Goal: Transaction & Acquisition: Purchase product/service

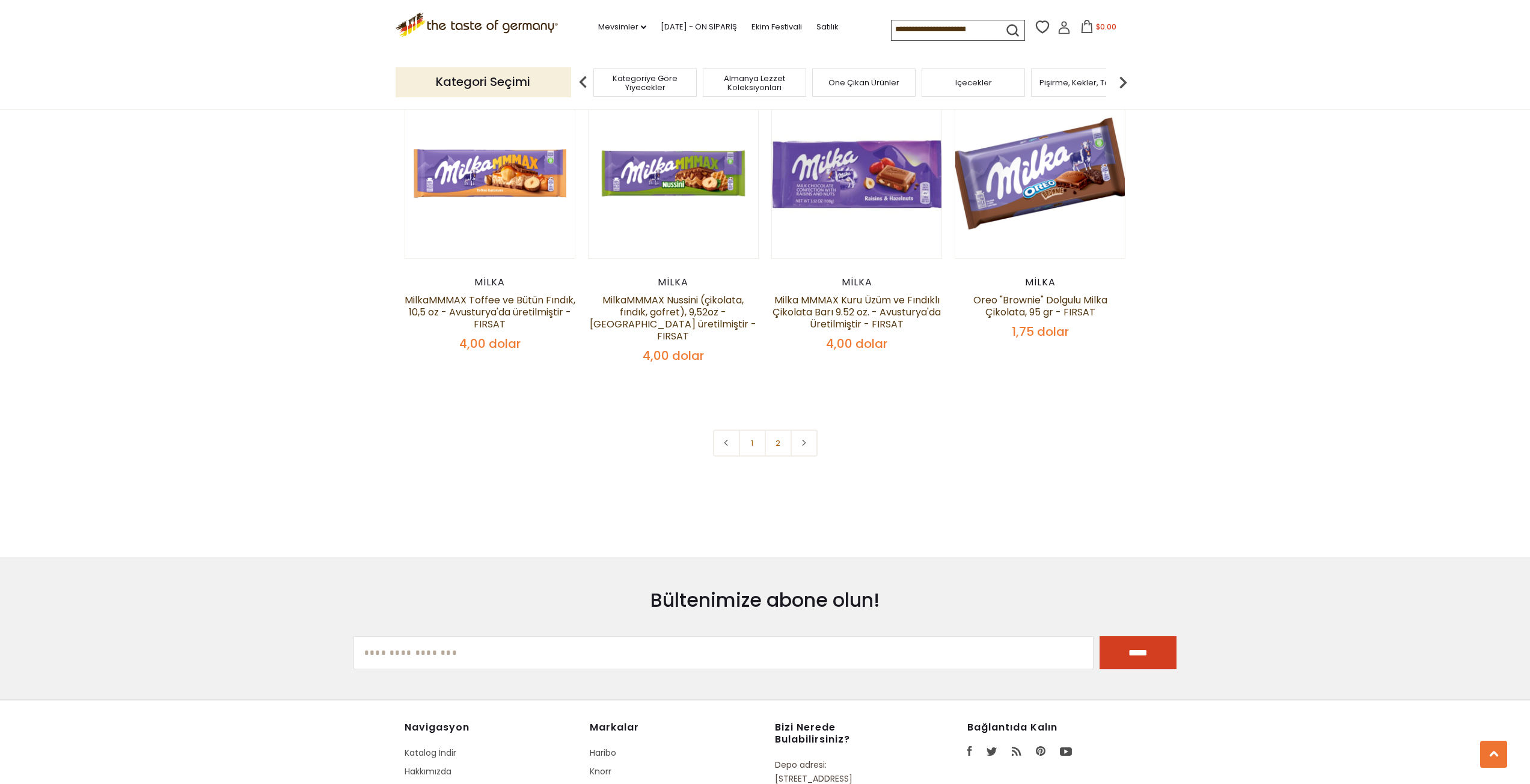
scroll to position [2523, 0]
click at [779, 428] on link "2" at bounding box center [778, 441] width 27 height 27
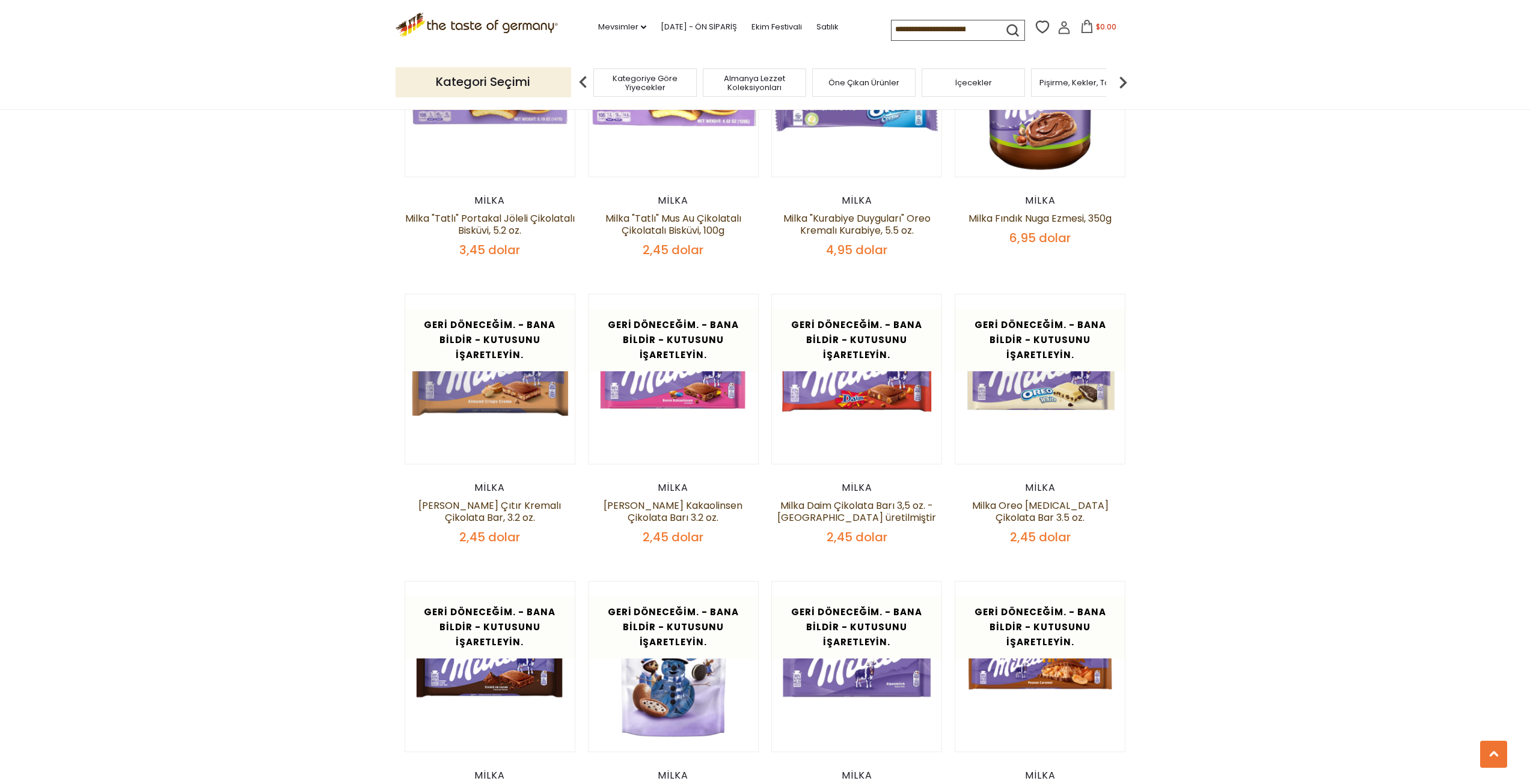
scroll to position [1719, 0]
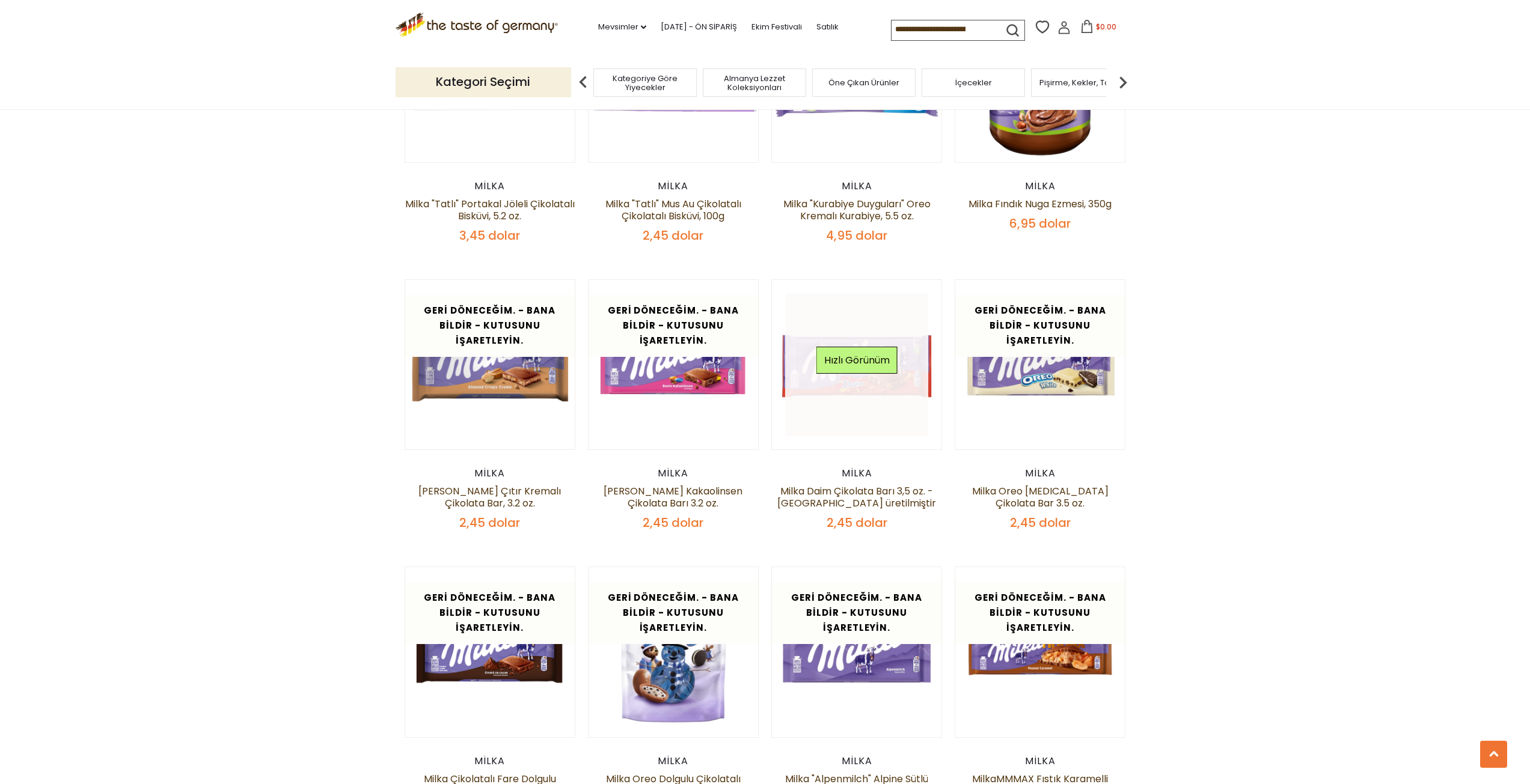
click at [887, 379] on link at bounding box center [856, 365] width 143 height 143
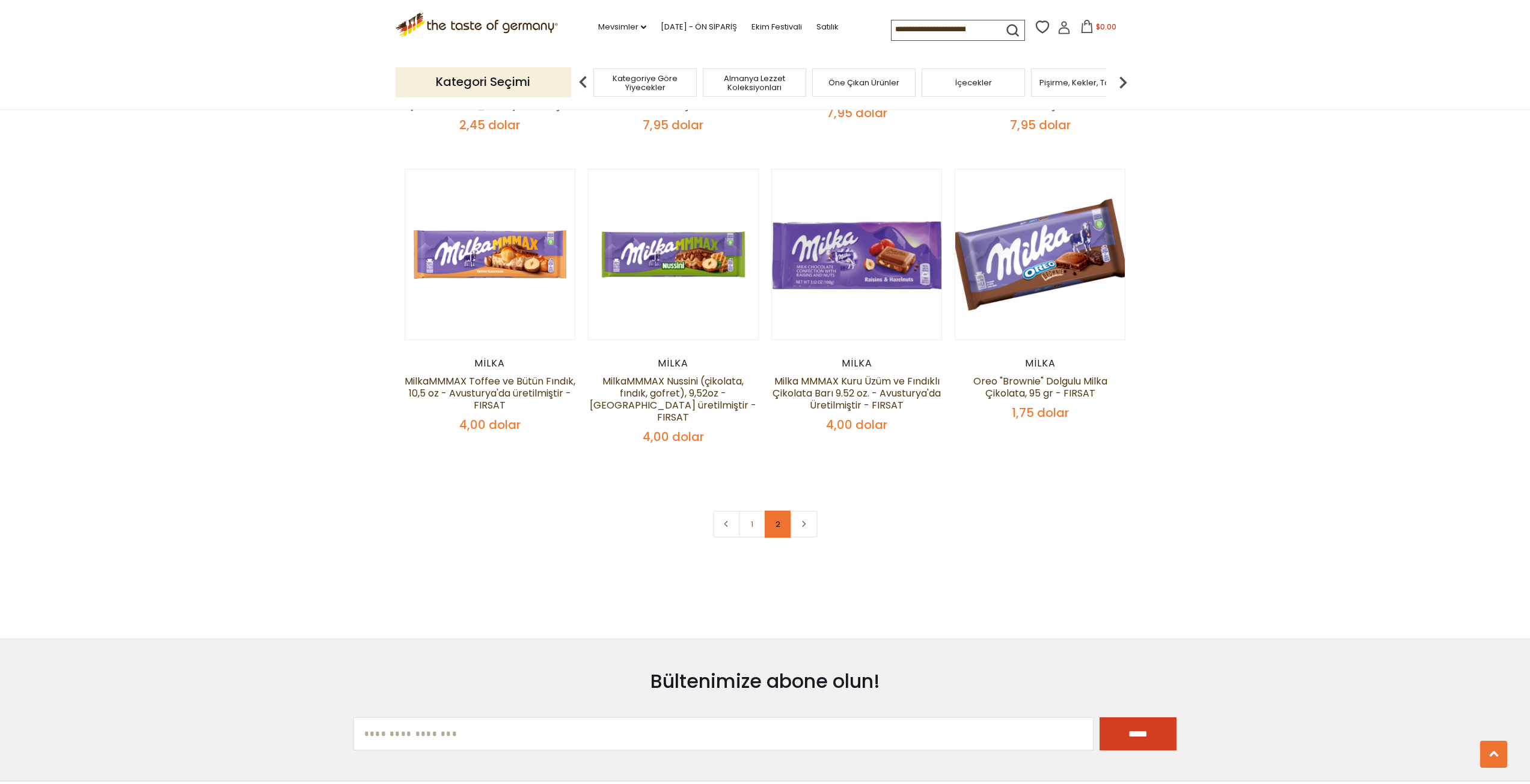
click at [768, 511] on link "2" at bounding box center [778, 524] width 27 height 27
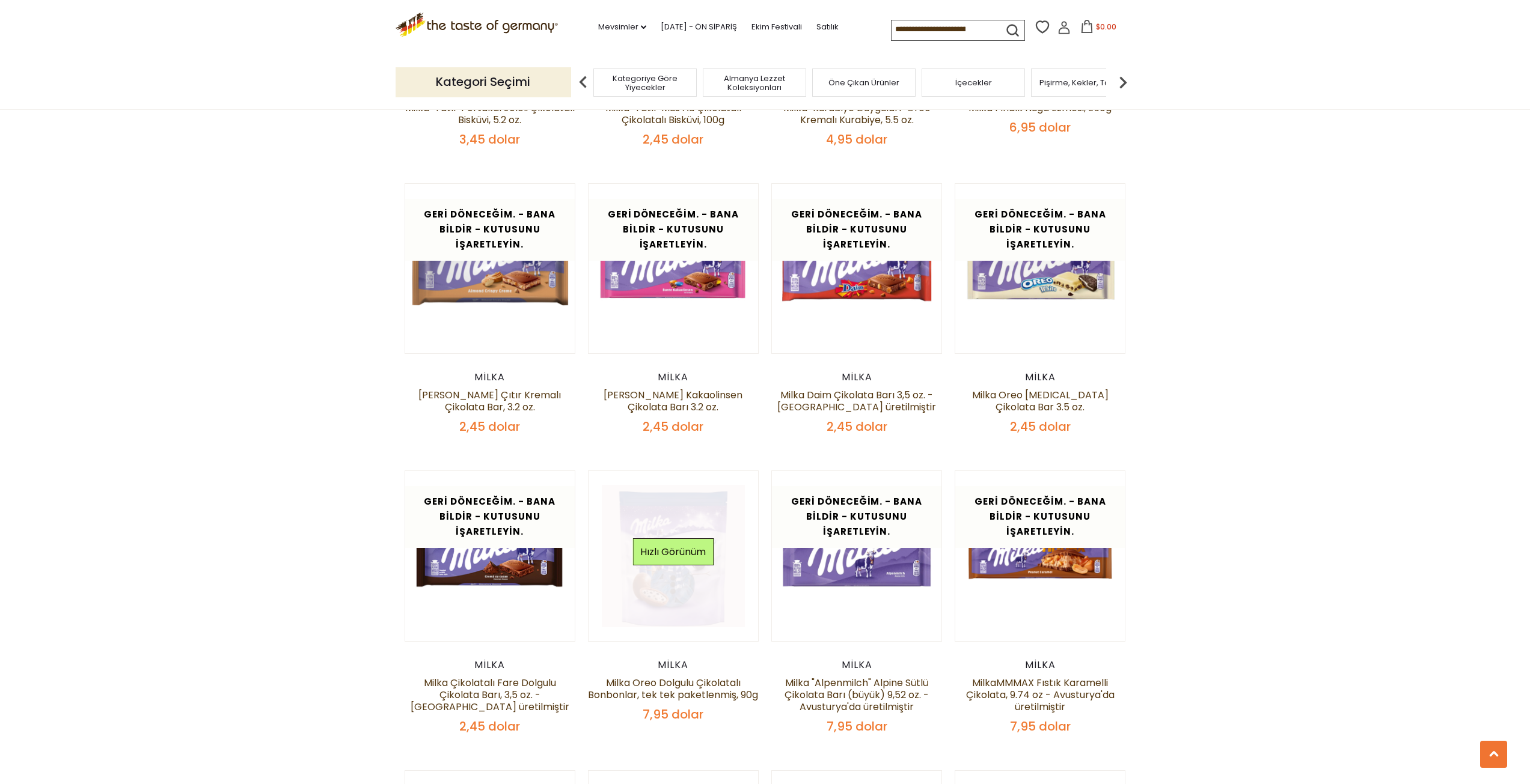
scroll to position [1839, 0]
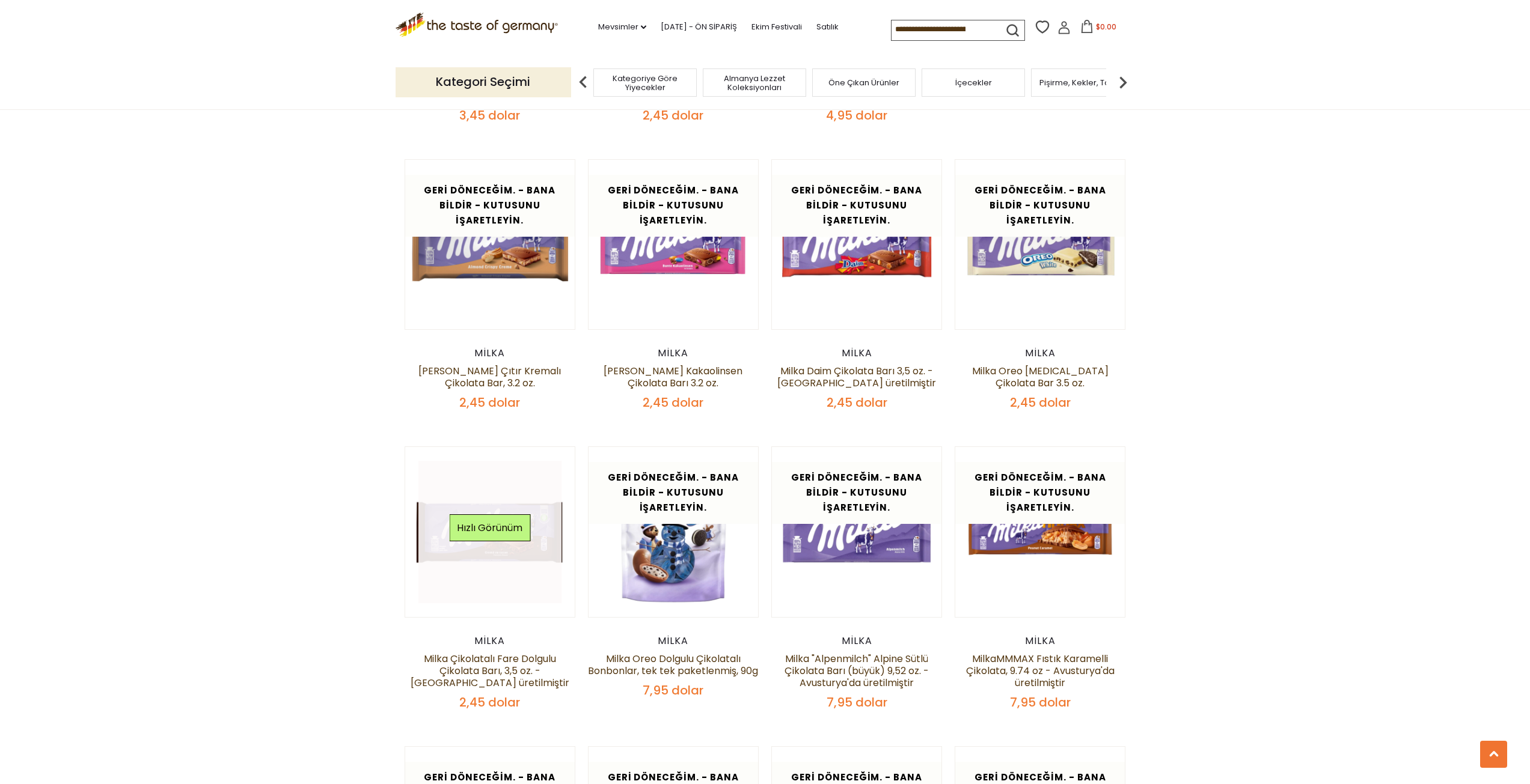
click at [465, 543] on link at bounding box center [489, 532] width 143 height 143
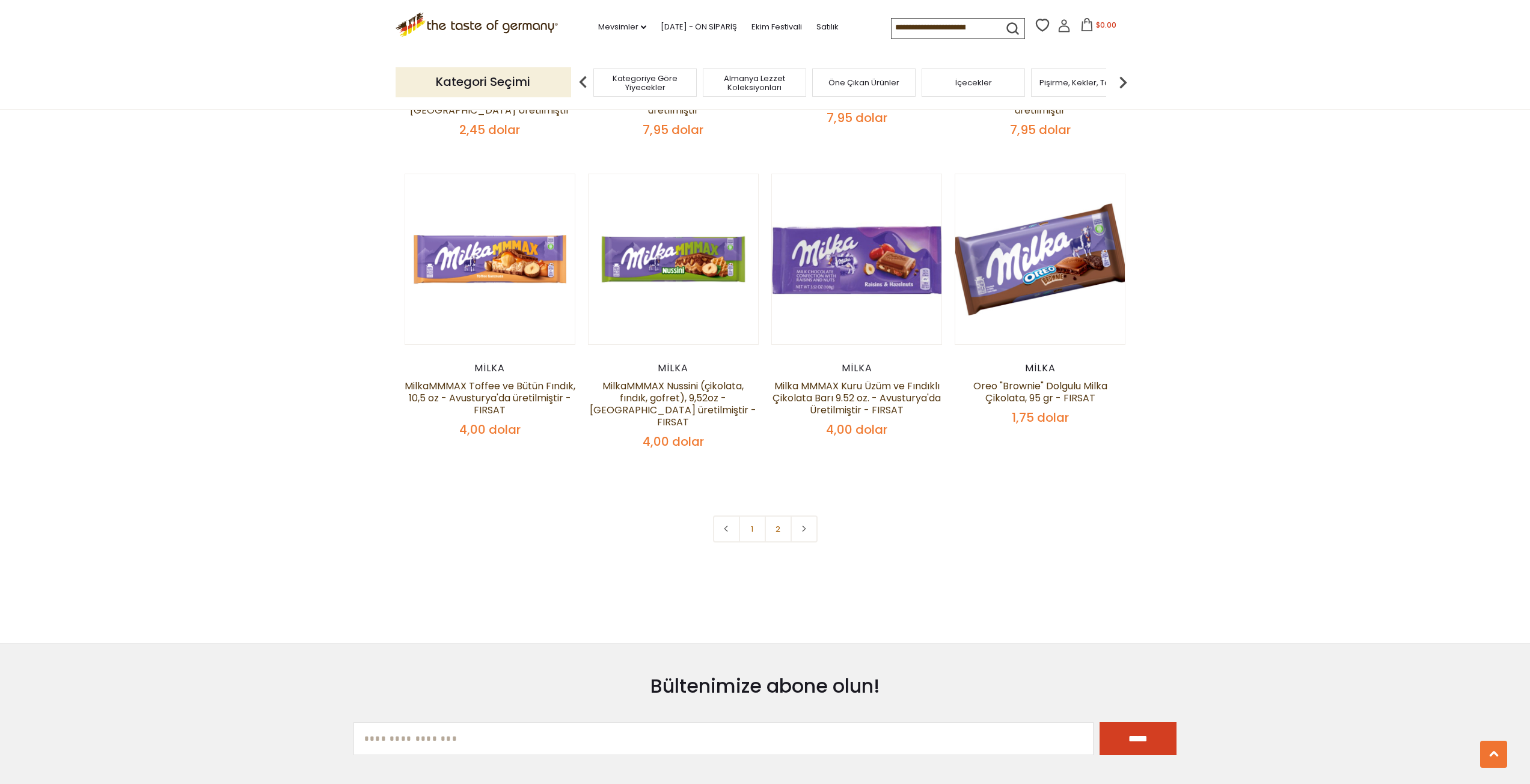
scroll to position [2452, 0]
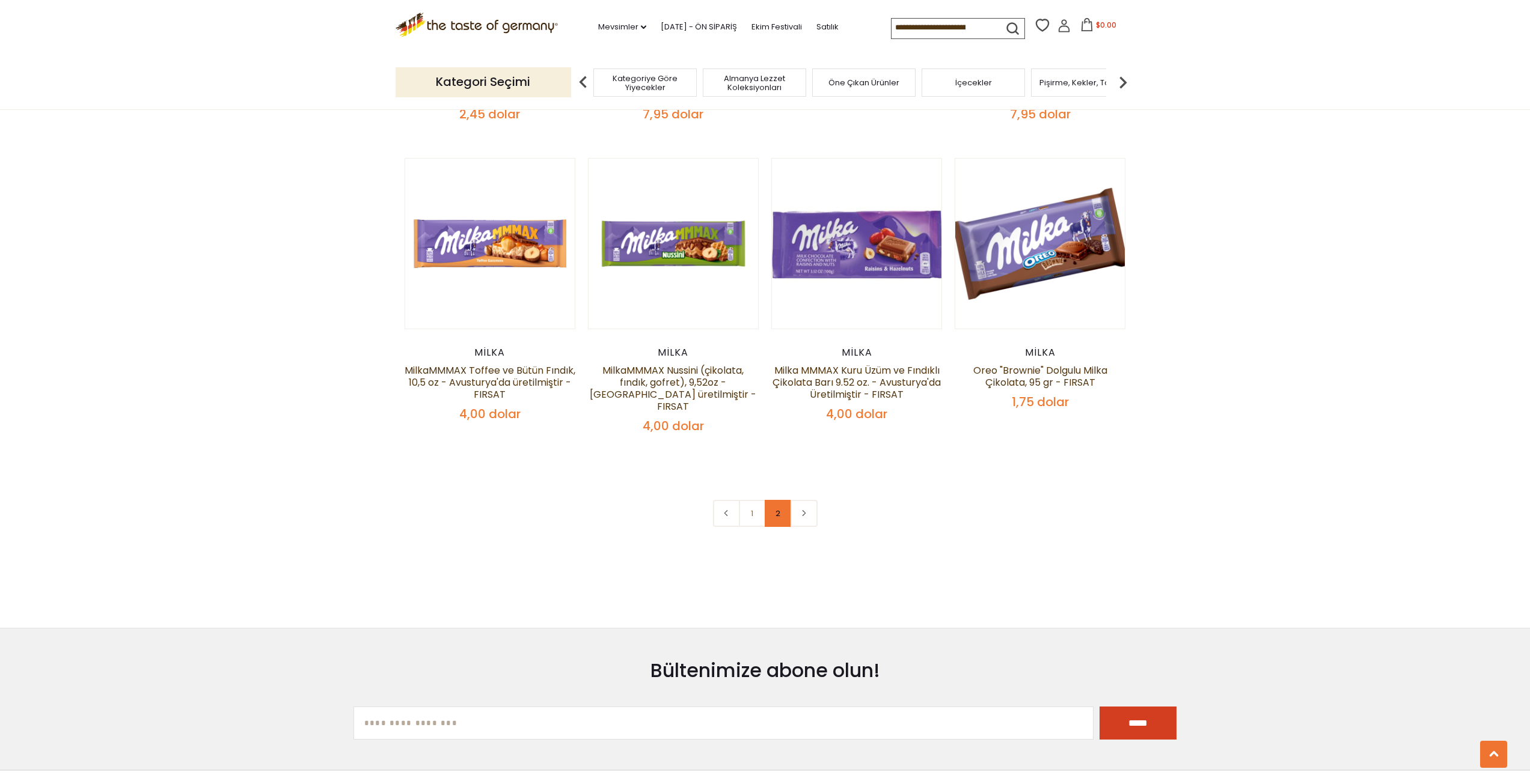
click at [772, 500] on link "2" at bounding box center [778, 513] width 27 height 27
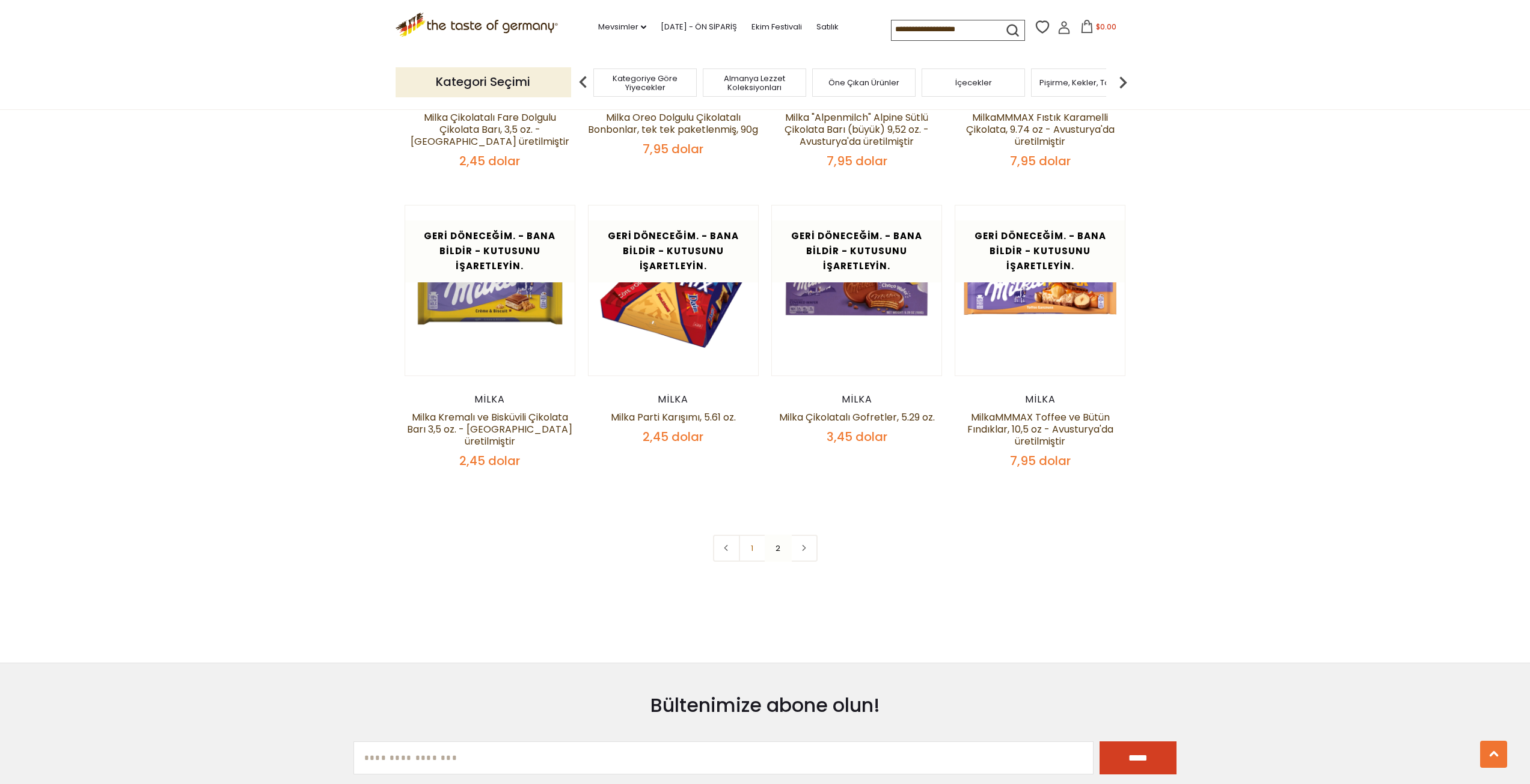
scroll to position [2287, 0]
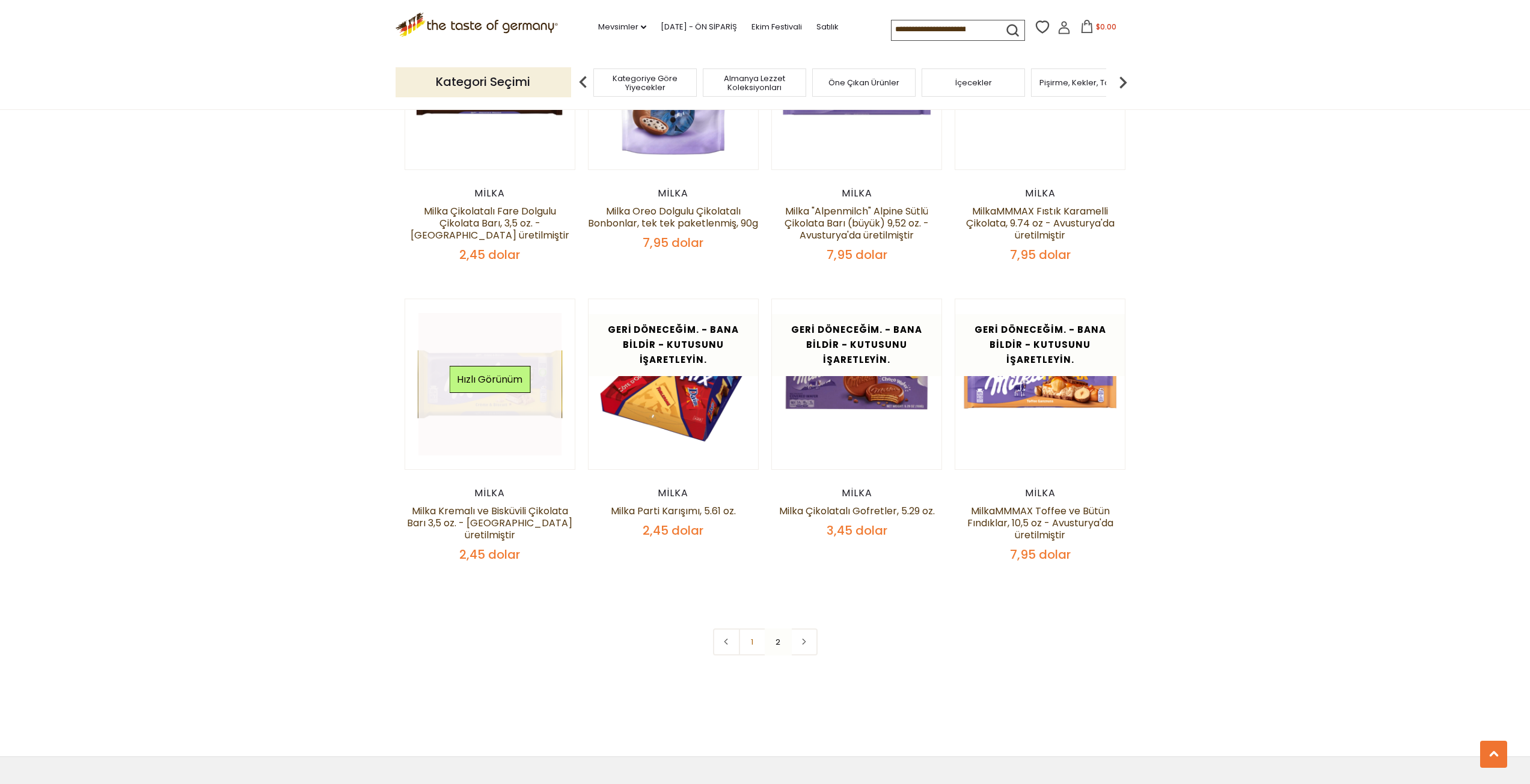
drag, startPoint x: 509, startPoint y: 389, endPoint x: 524, endPoint y: 392, distance: 15.3
click at [509, 389] on div "Hızlı Görünüm" at bounding box center [490, 384] width 81 height 36
click at [504, 390] on div "Hızlı Görünüm" at bounding box center [490, 384] width 81 height 36
click at [493, 373] on font "Hızlı Görünüm" at bounding box center [489, 379] width 65 height 14
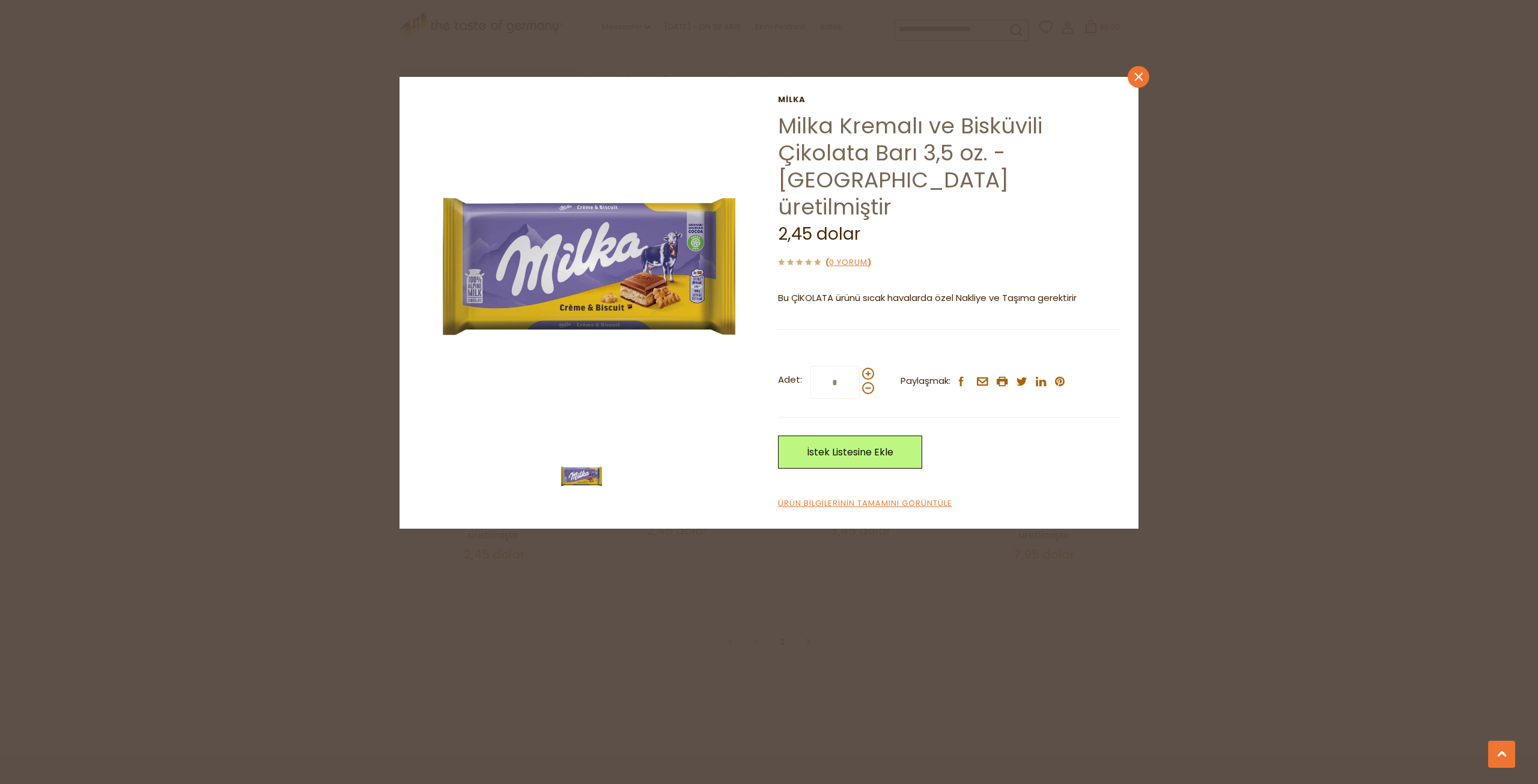
click at [1136, 73] on icon "close" at bounding box center [1139, 77] width 9 height 9
